Goal: Task Accomplishment & Management: Use online tool/utility

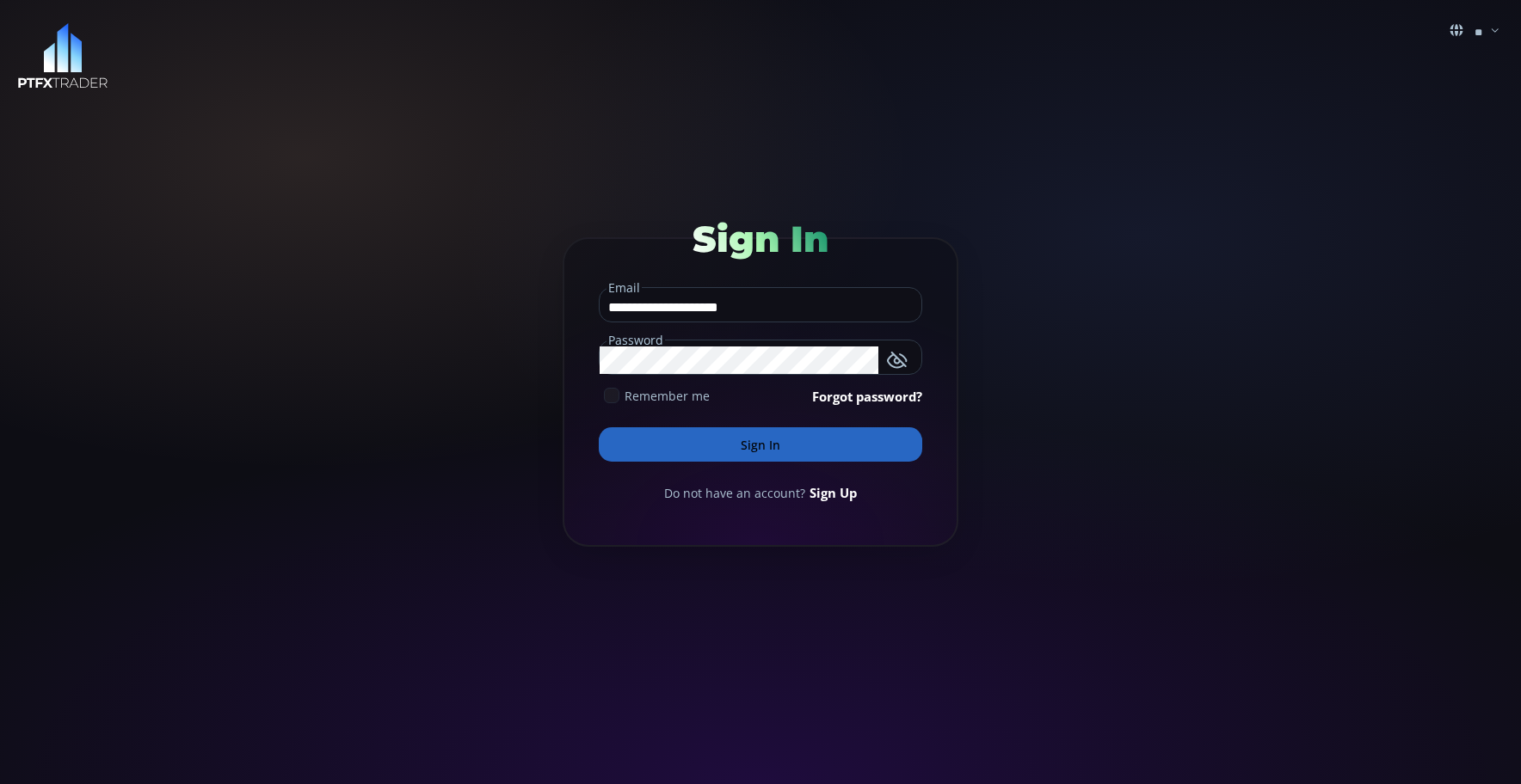
click at [720, 429] on button "Sign In" at bounding box center [760, 445] width 324 height 35
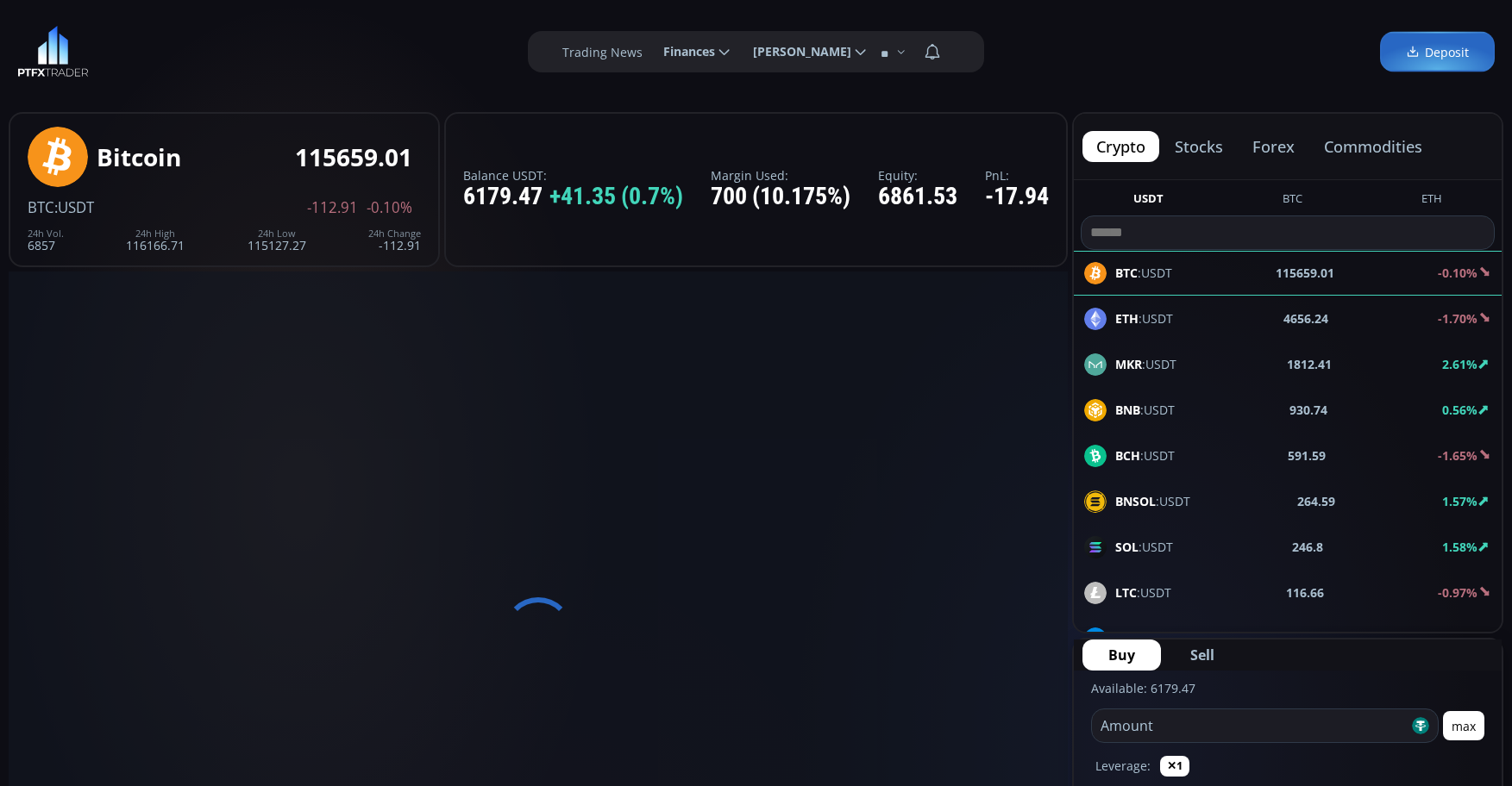
type input "********"
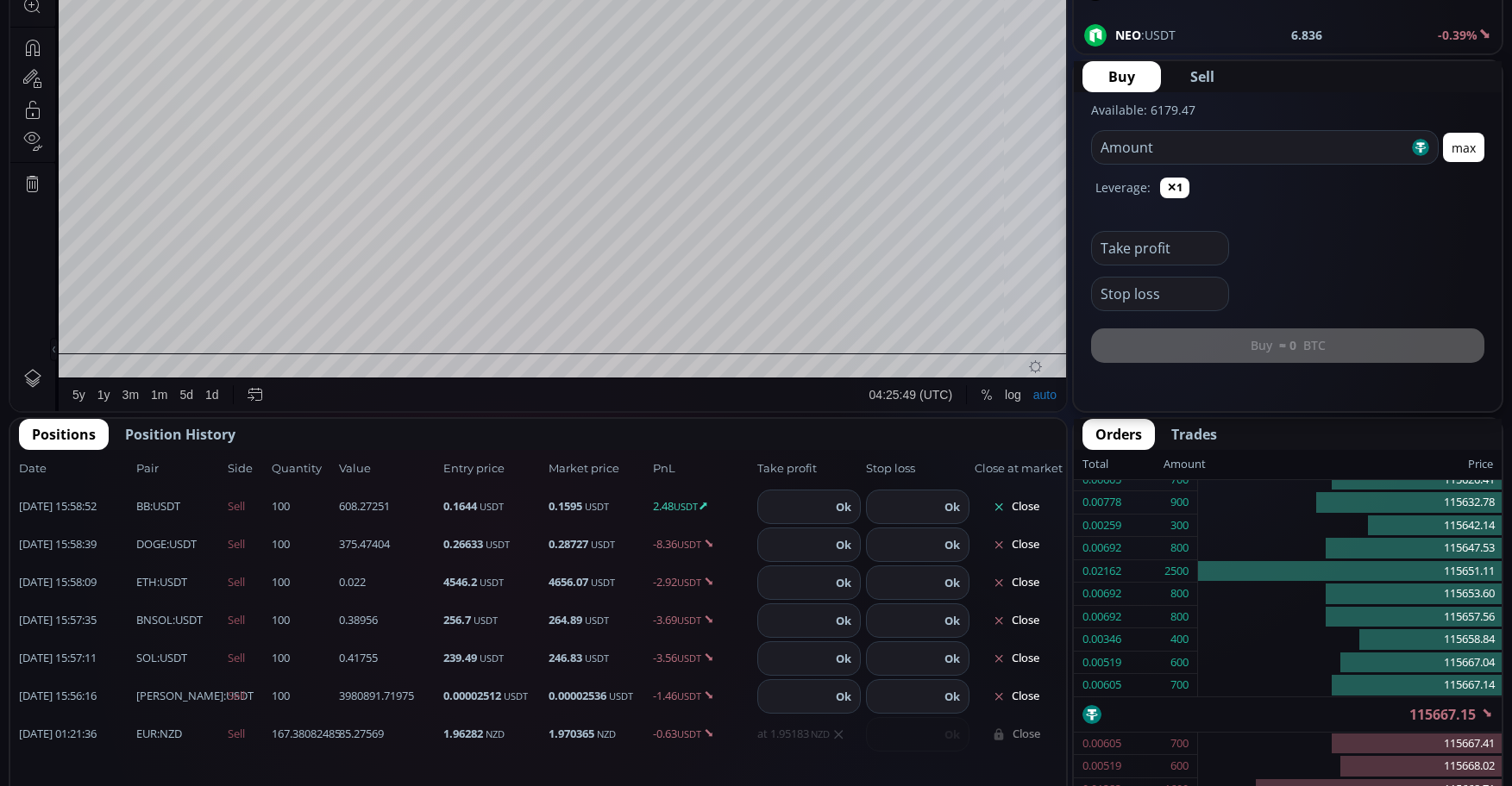
scroll to position [689, 0]
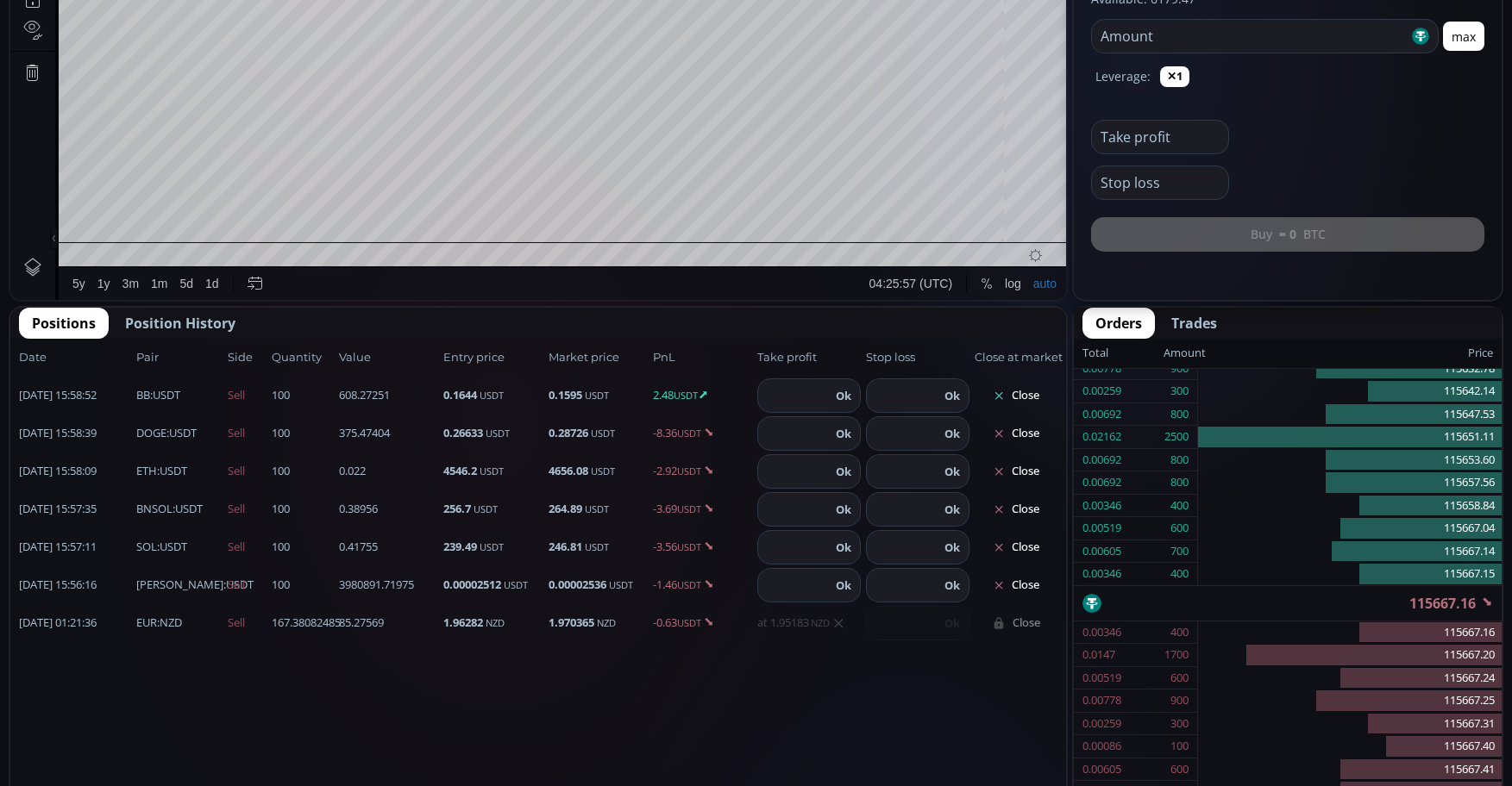
click at [1038, 397] on button "Close" at bounding box center [1015, 396] width 83 height 28
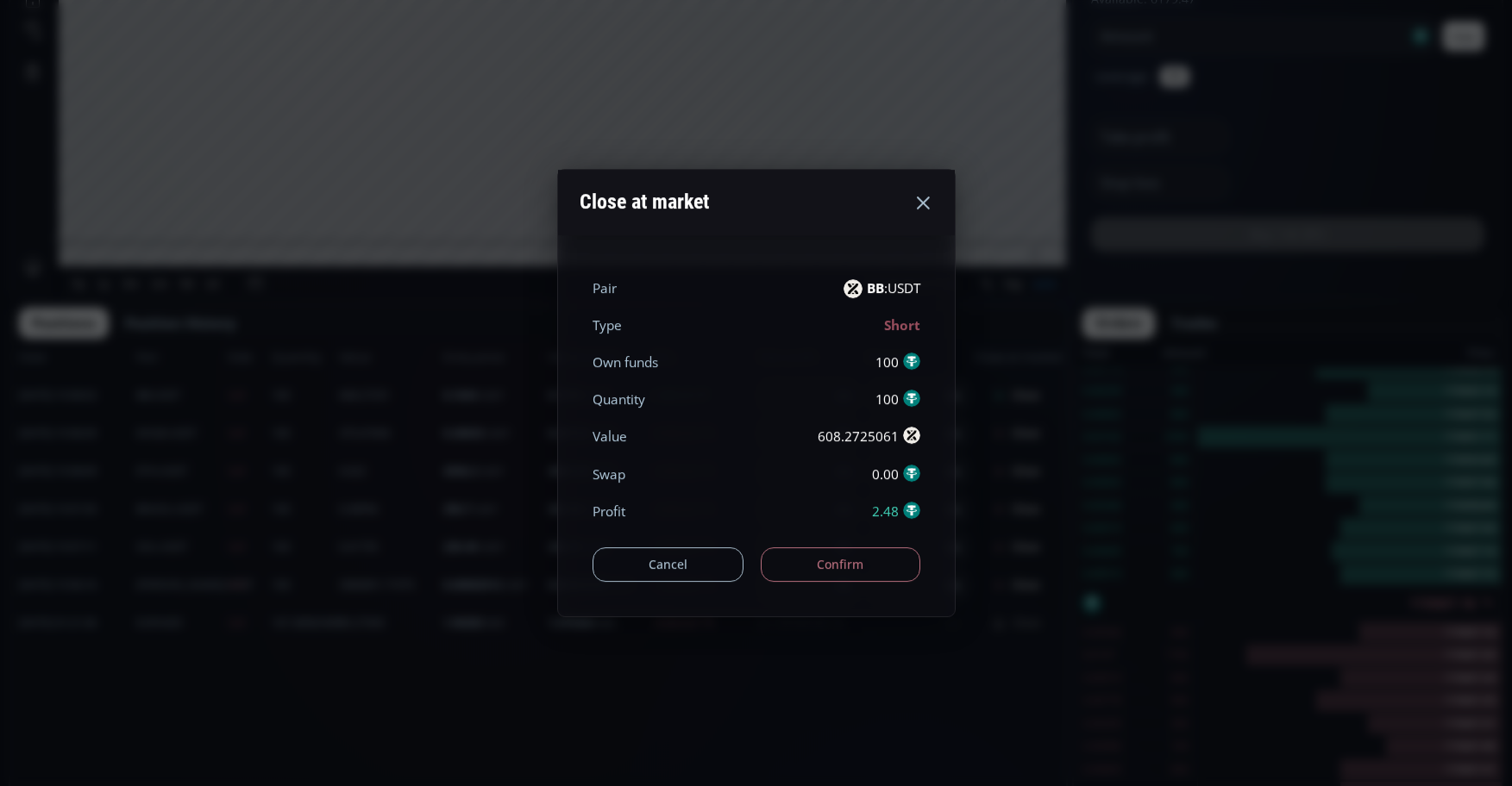
click at [870, 574] on button "Confirm" at bounding box center [840, 564] width 159 height 35
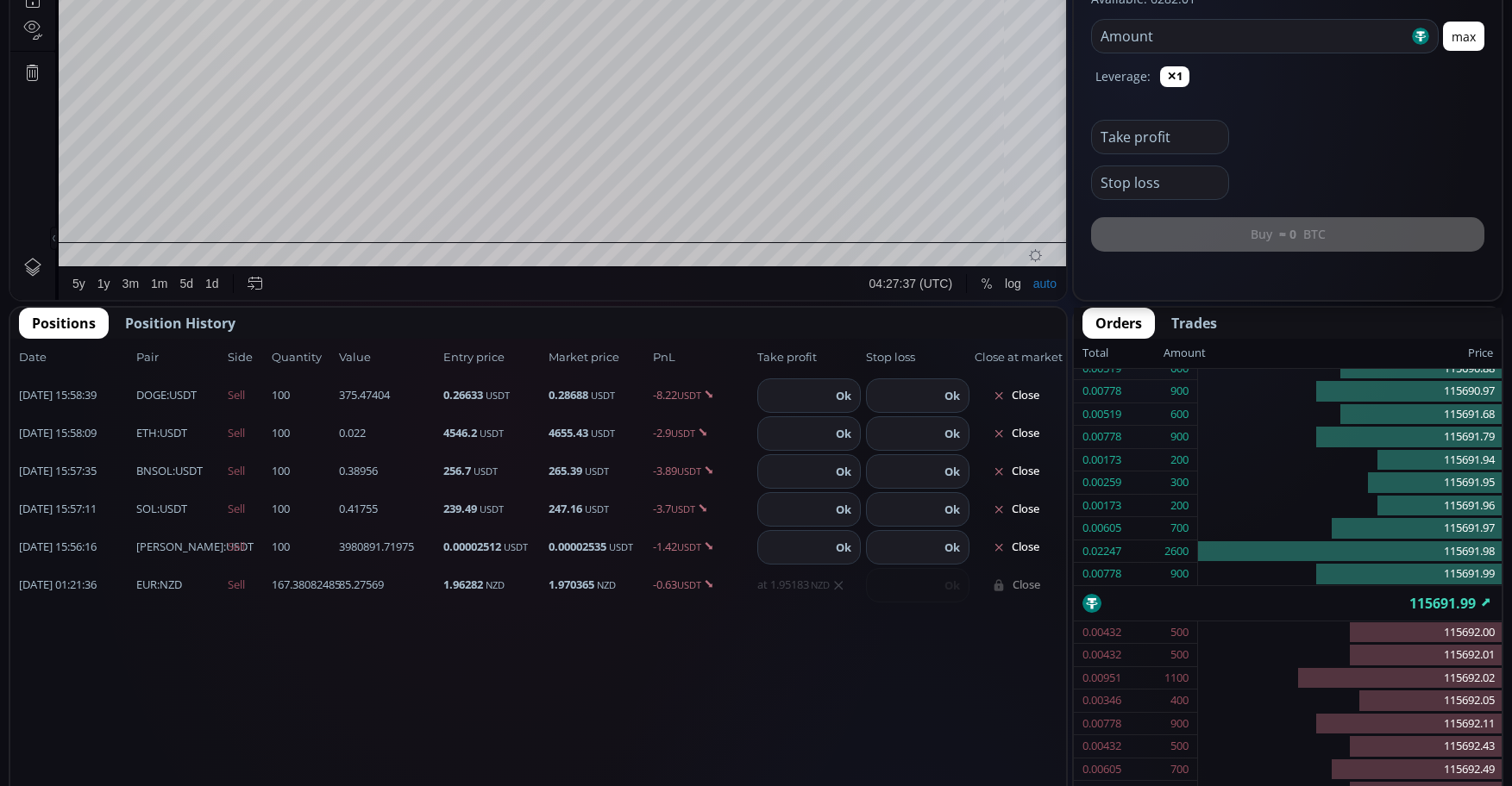
click at [1236, 44] on input "number" at bounding box center [1250, 36] width 317 height 33
